Goal: Task Accomplishment & Management: Use online tool/utility

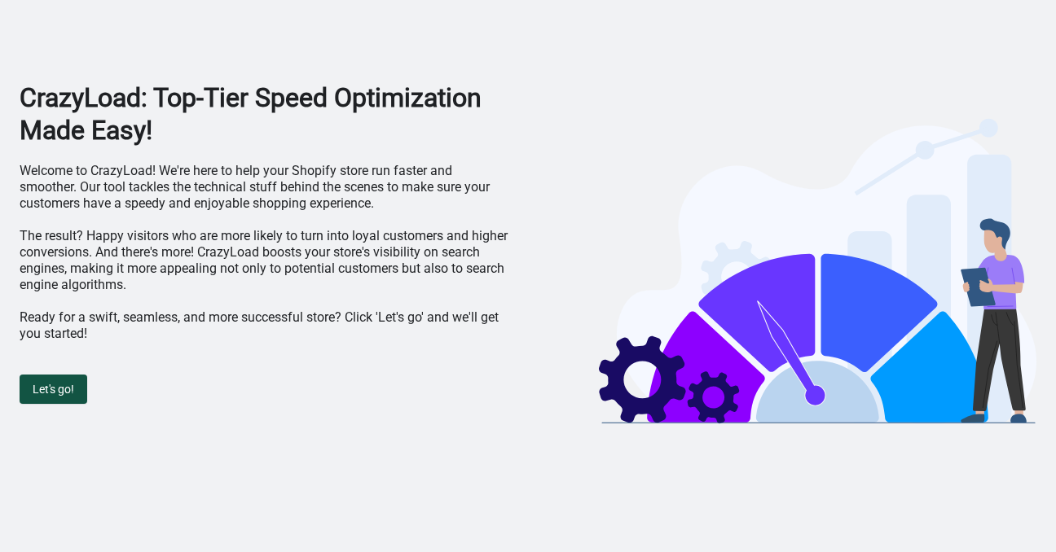
click at [62, 397] on button "Let's go!" at bounding box center [54, 389] width 68 height 29
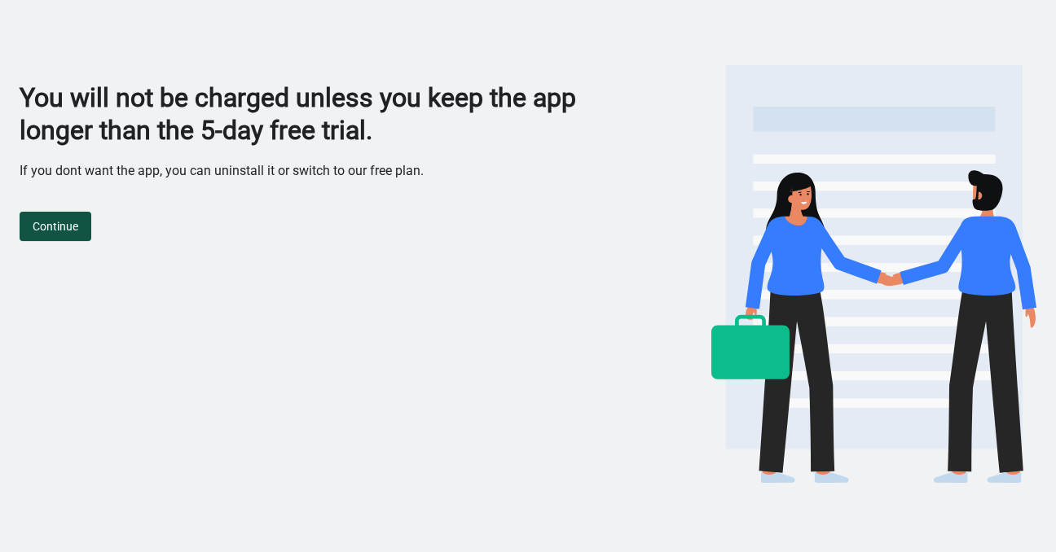
click at [78, 232] on span "Continue" at bounding box center [56, 226] width 46 height 13
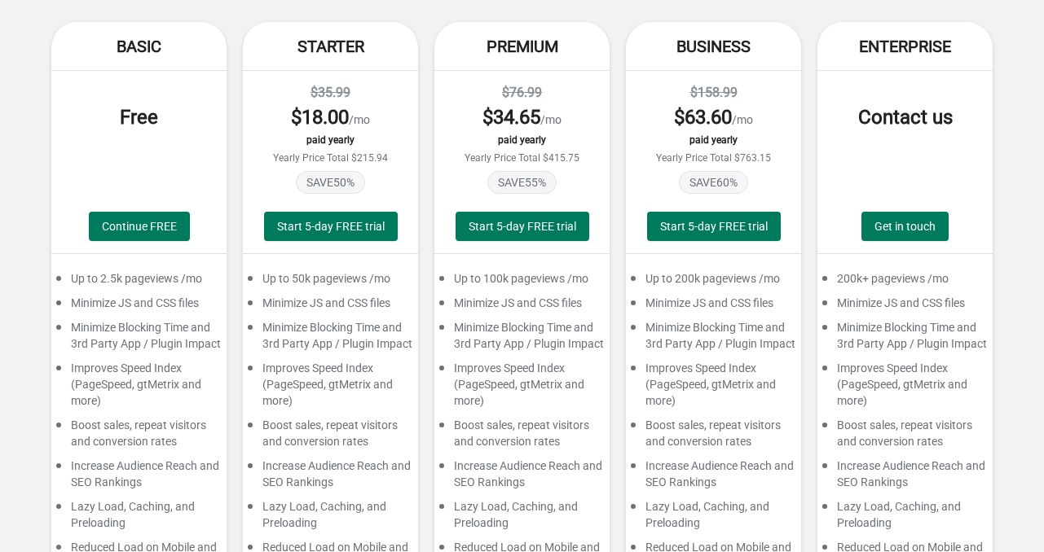
scroll to position [212, 0]
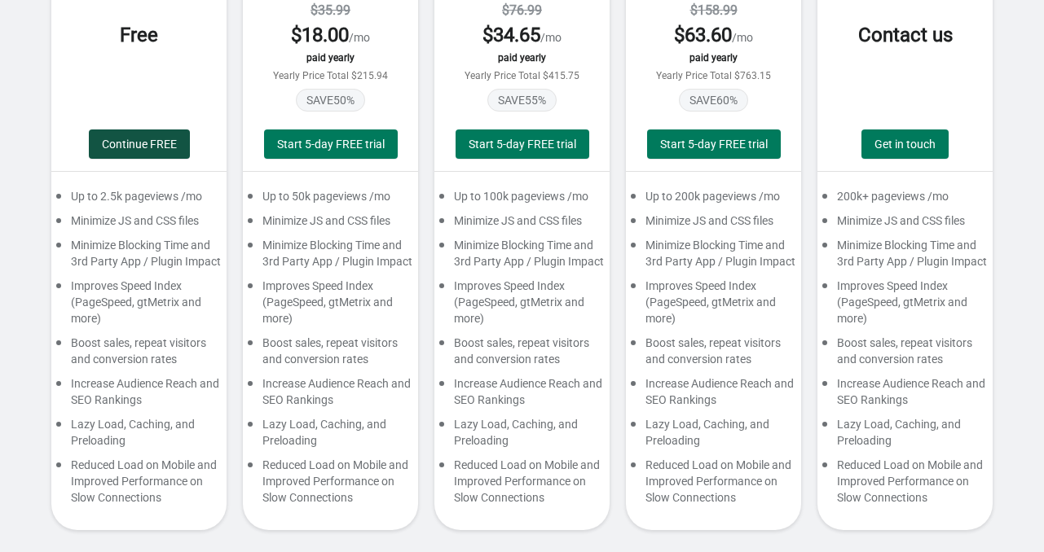
click at [147, 138] on span "Continue FREE" at bounding box center [139, 144] width 75 height 13
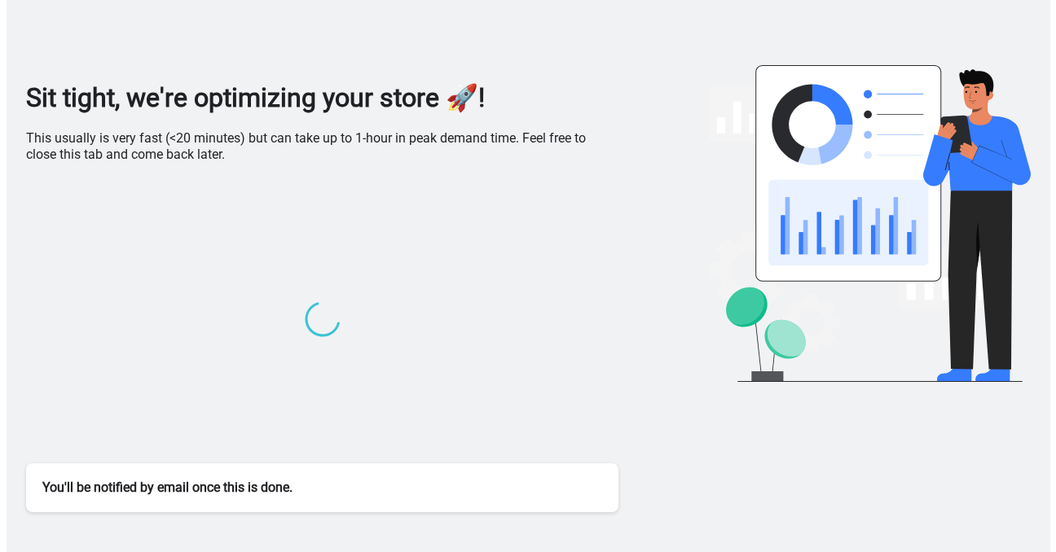
scroll to position [0, 0]
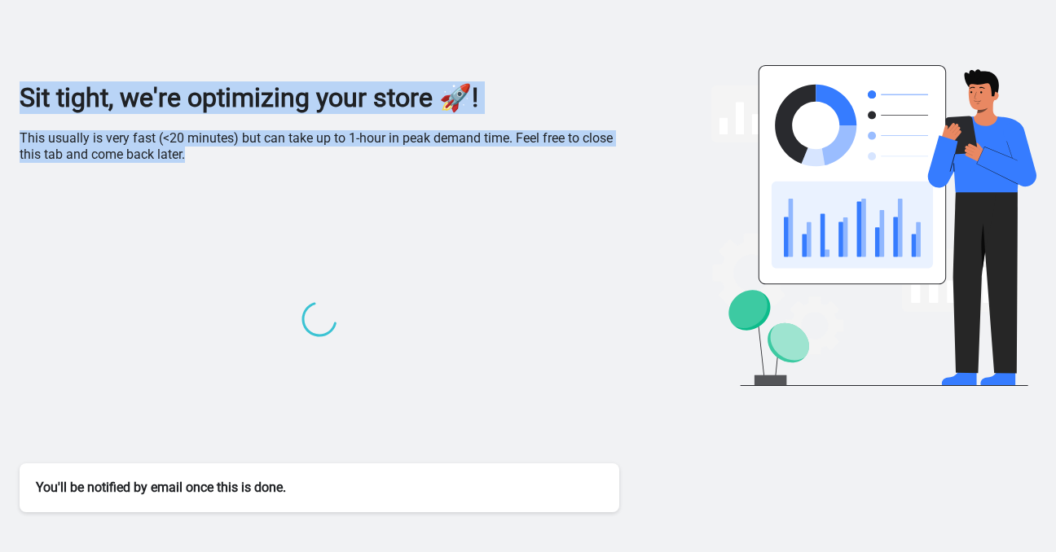
drag, startPoint x: 191, startPoint y: 160, endPoint x: 24, endPoint y: 91, distance: 180.5
click at [24, 91] on div "Sit tight, we're optimizing your store 🚀! This usually is very fast (<20 minute…" at bounding box center [320, 296] width 600 height 431
copy div "Sit tight, we're optimizing your store 🚀! This usually is very fast (<20 minute…"
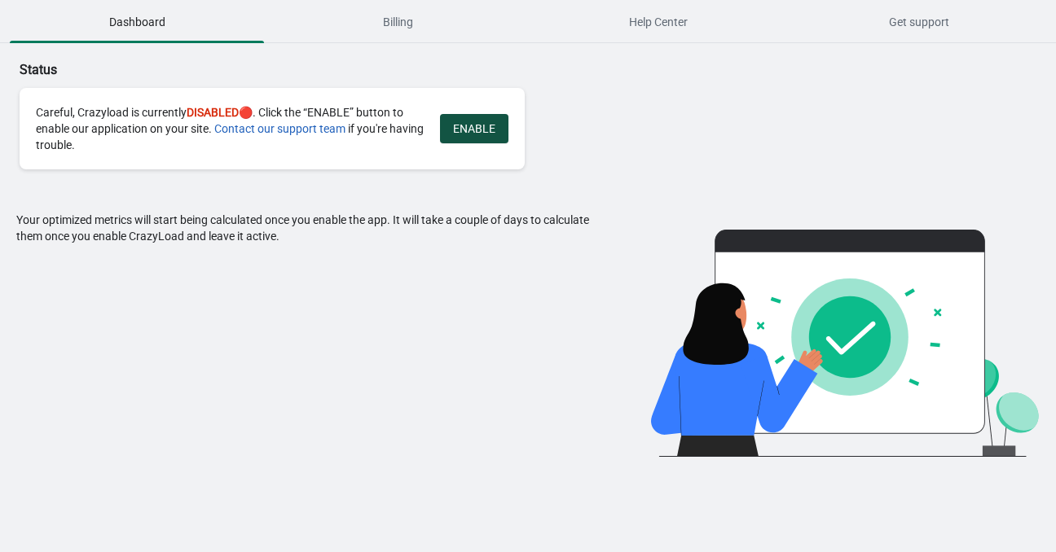
click at [467, 130] on span "ENABLE" at bounding box center [474, 128] width 42 height 13
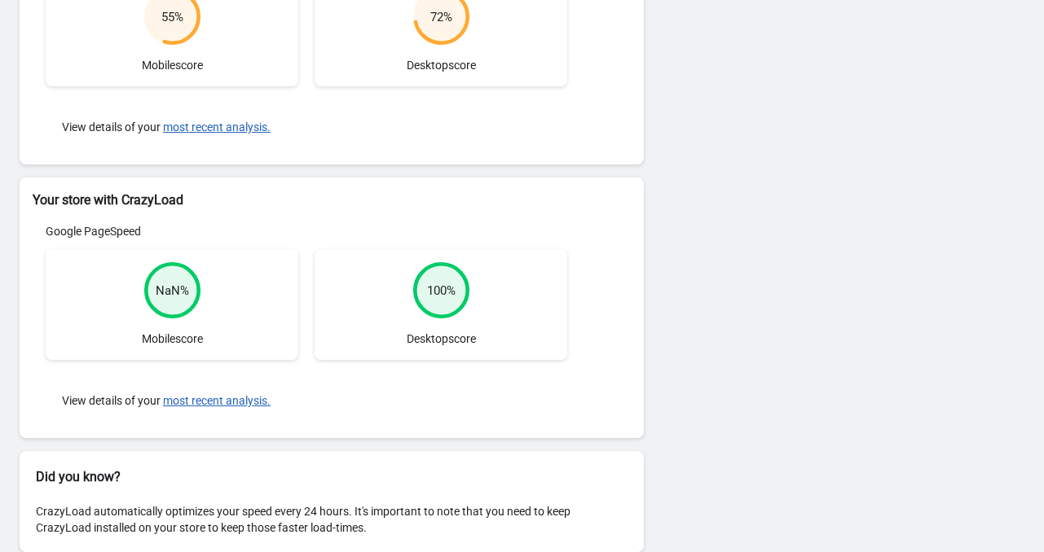
scroll to position [336, 0]
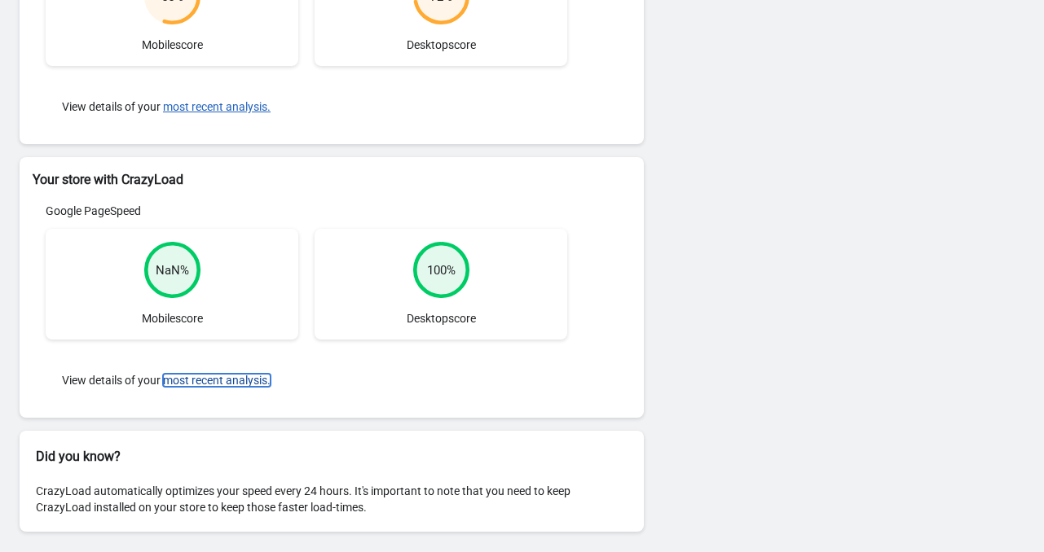
click at [210, 379] on button "most recent analysis." at bounding box center [217, 380] width 108 height 13
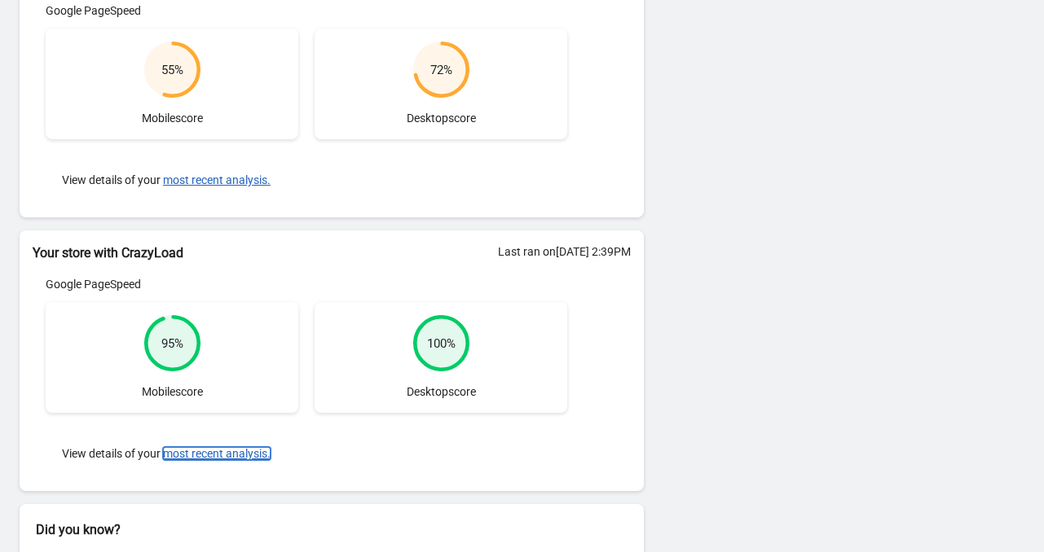
scroll to position [234, 0]
